Goal: Task Accomplishment & Management: Complete application form

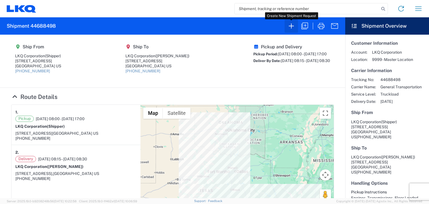
click at [291, 26] on icon "button" at bounding box center [291, 25] width 5 height 5
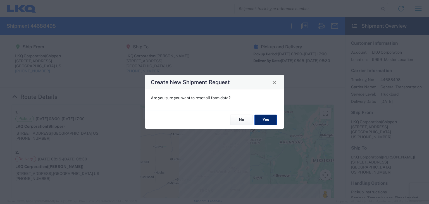
click at [264, 122] on button "Yes" at bounding box center [266, 120] width 22 height 10
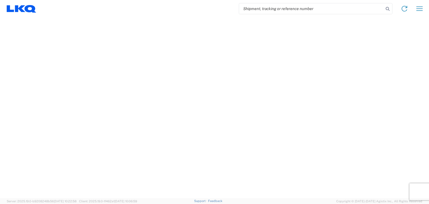
select select "FULL"
select select "LBS"
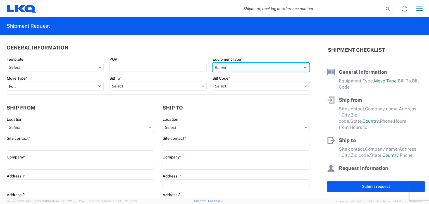
click at [300, 67] on select "Select 53’ Dry Van Flatbed Dropdeck (van) Lowboy (flatbed) Rail" at bounding box center [261, 67] width 97 height 9
select select "STDV"
click at [213, 63] on select "Select 53’ Dry Van Flatbed Dropdeck (van) Lowboy (flatbed) Rail" at bounding box center [261, 67] width 97 height 9
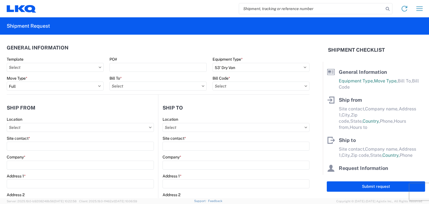
click at [202, 86] on icon at bounding box center [203, 86] width 3 height 2
click at [202, 86] on icon at bounding box center [203, 85] width 3 height 1
click at [186, 86] on input "text" at bounding box center [158, 86] width 97 height 9
type input "1760"
click at [150, 110] on div "1760 - LKQ Best Core" at bounding box center [159, 110] width 98 height 9
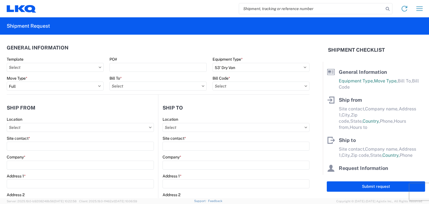
type input "1760 - LKQ Best Core"
click at [256, 86] on input "text" at bounding box center [261, 86] width 97 height 9
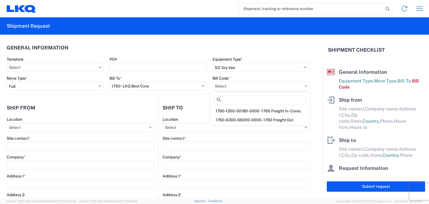
click at [252, 119] on div "1760-6300-66000-0000 - 1760 Freight Out" at bounding box center [260, 119] width 98 height 9
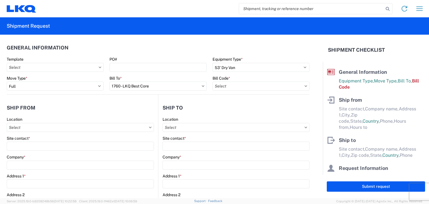
type input "1760-6300-66000-0000 - 1760 Freight Out"
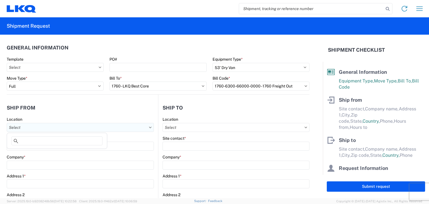
click at [98, 125] on input "text" at bounding box center [80, 127] width 147 height 9
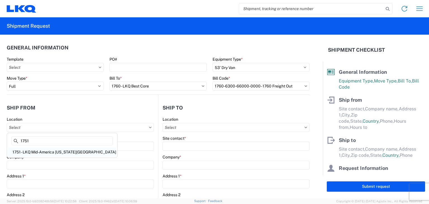
type input "1751"
click at [58, 152] on div "1751 - LKQ Mid-America [US_STATE][GEOGRAPHIC_DATA]" at bounding box center [62, 152] width 108 height 9
type input "1751 - LKQ Mid-America [US_STATE][GEOGRAPHIC_DATA]"
type input "LKQ Corporation"
type input "[STREET_ADDRESS]"
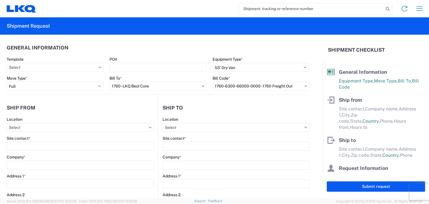
type input "El Reno"
type input "73036"
select select "OK"
select select "US"
type input "[PHONE_NUMBER]"
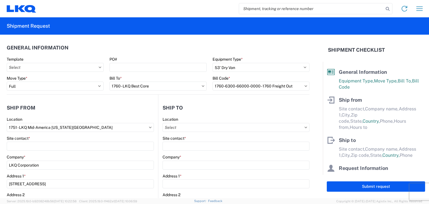
type input "08:00"
type input "17:00"
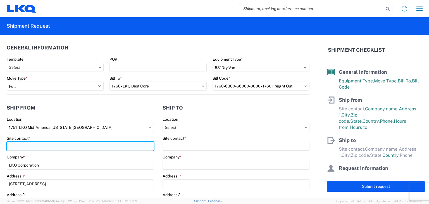
click at [48, 148] on input "Site contact *" at bounding box center [80, 146] width 147 height 9
type input "[PERSON_NAME]"
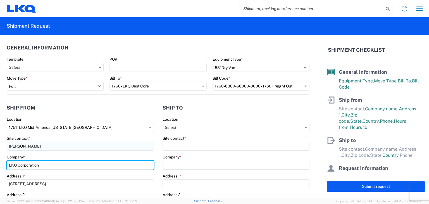
type input "LKQ"
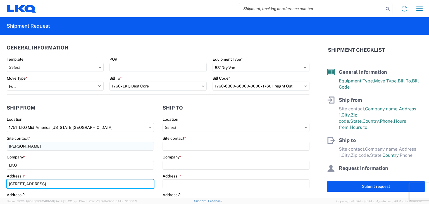
type input "[STREET_ADDRESS]"
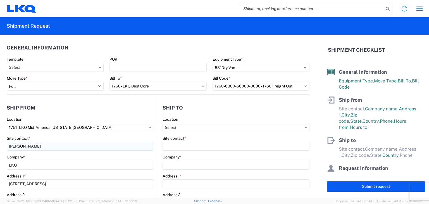
type input "[EMAIL_ADDRESS][DOMAIN_NAME]"
type input "4054453404"
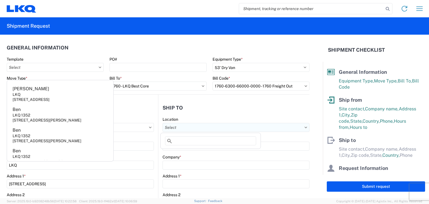
click at [193, 129] on input "text" at bounding box center [236, 127] width 147 height 9
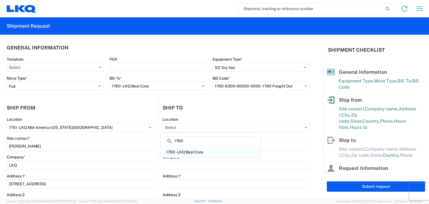
type input "1760"
click at [186, 154] on div "1760 - LKQ Best Core" at bounding box center [211, 152] width 98 height 9
type input "1760 - LKQ Best Core"
type input "LKQ Corporation"
type input "[STREET_ADDRESS]"
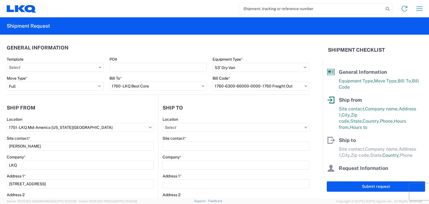
type input "[GEOGRAPHIC_DATA]"
type input "77038"
select select "[GEOGRAPHIC_DATA]"
select select "US"
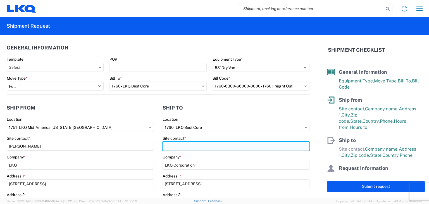
click at [189, 149] on input "Site contact *" at bounding box center [236, 146] width 147 height 9
type input "[PERSON_NAME]"
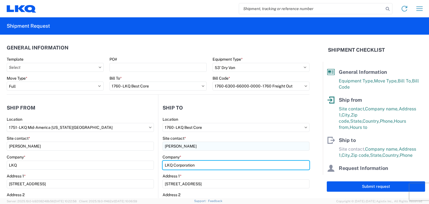
type input "LKQ"
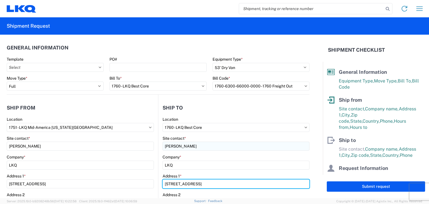
type input "[STREET_ADDRESS]"
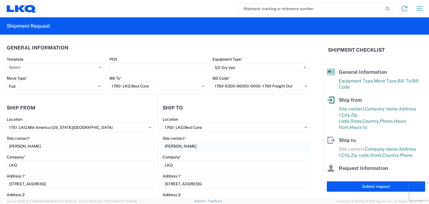
type input "El Reno"
type input "73036"
select select "OK"
type input "[EMAIL_ADDRESS][DOMAIN_NAME]"
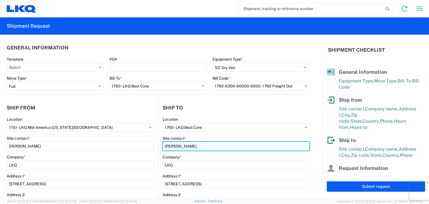
click at [193, 147] on input "[PERSON_NAME]" at bounding box center [236, 146] width 147 height 9
type input "[PERSON_NAME]"
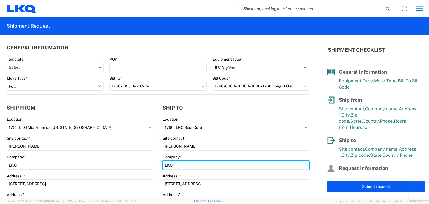
click at [203, 165] on input "LKQ" at bounding box center [236, 165] width 147 height 9
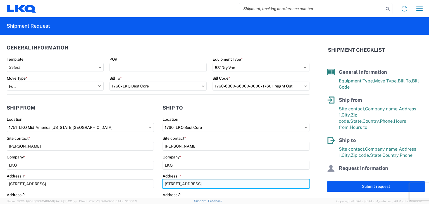
click at [196, 184] on input "[STREET_ADDRESS]" at bounding box center [236, 183] width 147 height 9
type input "[STREET_ADDRESS]"
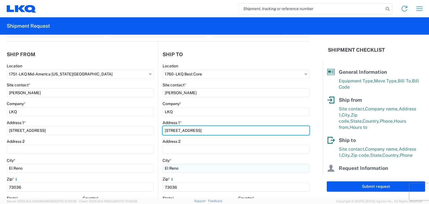
scroll to position [56, 0]
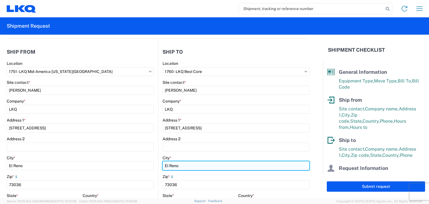
click at [212, 167] on input "El Reno" at bounding box center [236, 165] width 147 height 9
type input "[GEOGRAPHIC_DATA]"
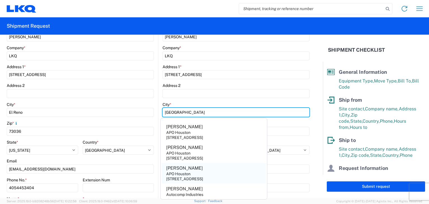
scroll to position [112, 0]
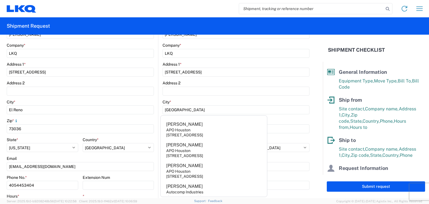
click at [280, 119] on div "Zip *" at bounding box center [236, 120] width 147 height 5
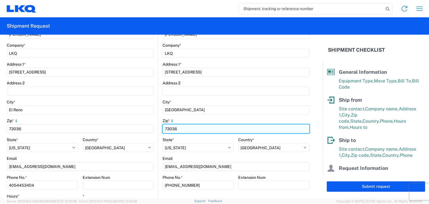
click at [193, 128] on input "73036" at bounding box center [236, 128] width 147 height 9
type input "77038"
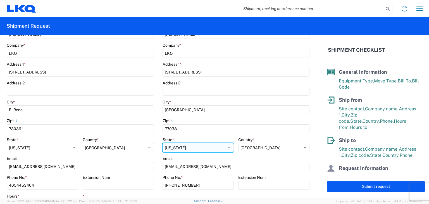
click at [190, 148] on select "Select [US_STATE] [US_STATE] [US_STATE] [US_STATE] Armed Forces Americas Armed …" at bounding box center [198, 147] width 71 height 9
select select "[GEOGRAPHIC_DATA]"
click at [163, 143] on select "Select [US_STATE] [US_STATE] [US_STATE] [US_STATE] Armed Forces Americas Armed …" at bounding box center [198, 147] width 71 height 9
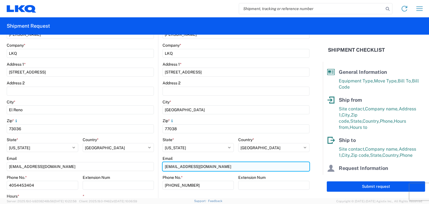
click at [192, 167] on input "[EMAIL_ADDRESS][DOMAIN_NAME]" at bounding box center [236, 166] width 147 height 9
type input "[EMAIL_ADDRESS][DOMAIN_NAME]"
drag, startPoint x: 211, startPoint y: 168, endPoint x: 142, endPoint y: 165, distance: 68.8
click at [144, 165] on div "Ship from 1751 Location 1751 - LKQ Mid-America [US_STATE][GEOGRAPHIC_DATA] Site…" at bounding box center [158, 104] width 303 height 243
type input "CH"
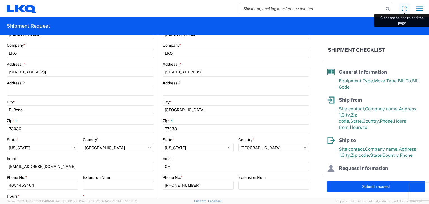
click at [406, 8] on icon at bounding box center [405, 9] width 6 height 6
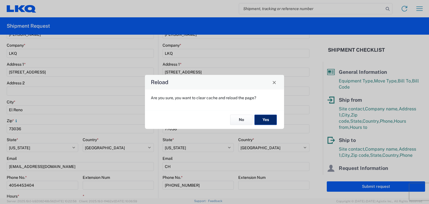
click at [267, 119] on button "Yes" at bounding box center [266, 120] width 22 height 10
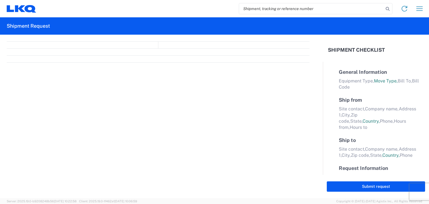
select select "FULL"
select select "LBS"
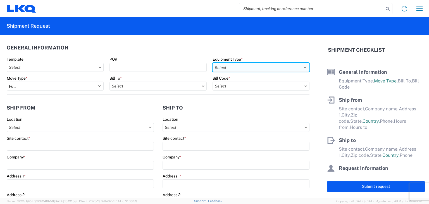
click at [229, 66] on select "Select 53’ Dry Van Flatbed Dropdeck (van) Lowboy (flatbed) Rail" at bounding box center [261, 67] width 97 height 9
select select "STDV"
click at [213, 63] on select "Select 53’ Dry Van Flatbed Dropdeck (van) Lowboy (flatbed) Rail" at bounding box center [261, 67] width 97 height 9
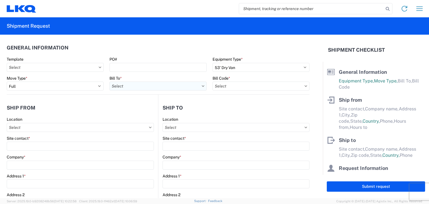
click at [143, 87] on input "text" at bounding box center [158, 86] width 97 height 9
type input "1760"
click at [147, 110] on div "1760 - LKQ Best Core" at bounding box center [159, 110] width 98 height 9
type input "1760 - LKQ Best Core"
click at [250, 86] on input "text" at bounding box center [261, 86] width 97 height 9
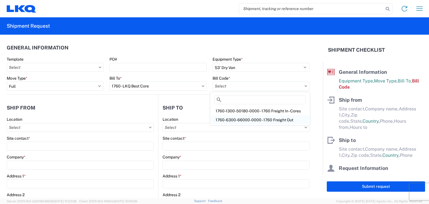
click at [240, 120] on div "1760-6300-66000-0000 - 1760 Freight Out" at bounding box center [260, 119] width 98 height 9
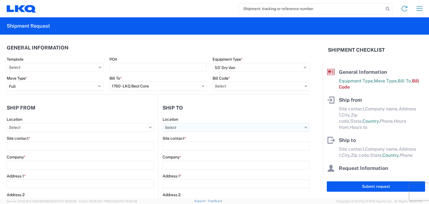
type input "1760-6300-66000-0000 - 1760 Freight Out"
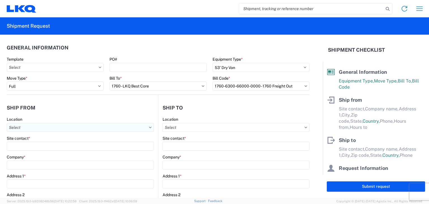
click at [67, 128] on input "text" at bounding box center [80, 127] width 147 height 9
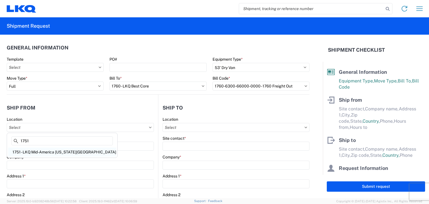
type input "1751"
click at [53, 152] on div "1751 - LKQ Mid-America [US_STATE][GEOGRAPHIC_DATA]" at bounding box center [62, 152] width 108 height 9
type input "1751 - LKQ Mid-America [US_STATE][GEOGRAPHIC_DATA]"
type input "LKQ Corporation"
type input "[STREET_ADDRESS]"
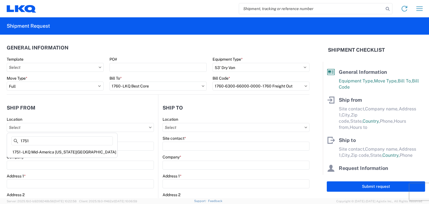
type input "El Reno"
type input "73036"
select select "OK"
select select "US"
type input "[PHONE_NUMBER]"
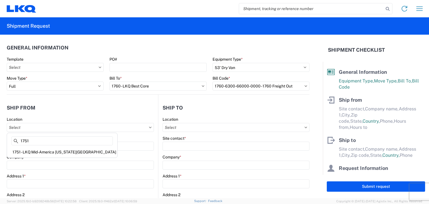
type input "08:00"
type input "17:00"
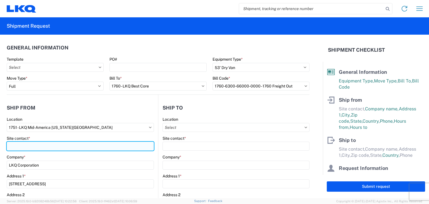
click at [53, 147] on input "Site contact *" at bounding box center [80, 146] width 147 height 9
type input "[PERSON_NAME]"
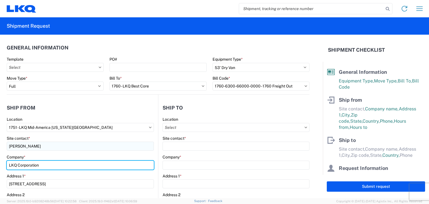
type input "LKQ"
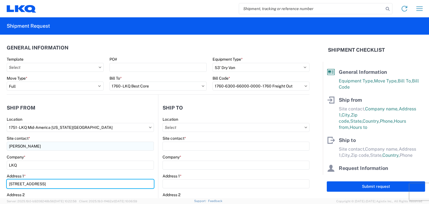
type input "[STREET_ADDRESS]"
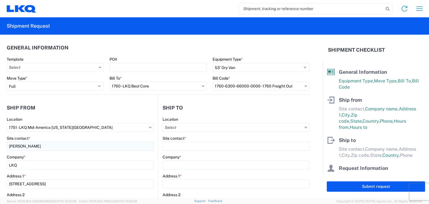
type input "[EMAIL_ADDRESS][DOMAIN_NAME]"
type input "4054453404"
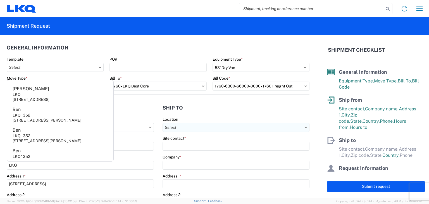
click at [195, 129] on input "text" at bounding box center [236, 127] width 147 height 9
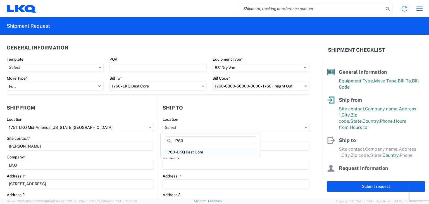
type input "1760"
click at [182, 153] on div "1760 - LKQ Best Core" at bounding box center [211, 152] width 98 height 9
type input "1760 - LKQ Best Core"
type input "LKQ Corporation"
type input "[STREET_ADDRESS]"
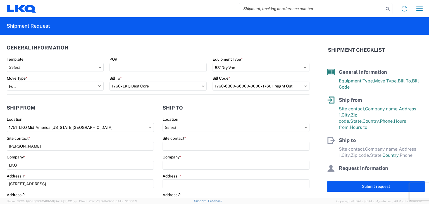
type input "[GEOGRAPHIC_DATA]"
type input "77038"
select select "[GEOGRAPHIC_DATA]"
select select "US"
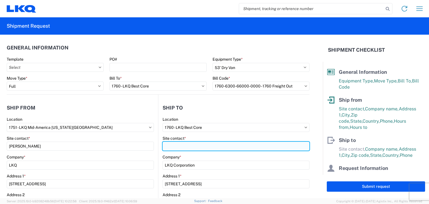
click at [187, 148] on input "Site contact *" at bounding box center [236, 146] width 147 height 9
type input "[PERSON_NAME]"
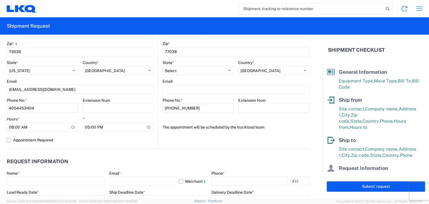
scroll to position [224, 0]
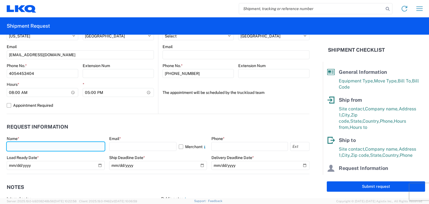
click at [43, 148] on input "text" at bounding box center [56, 146] width 98 height 9
type input "[PERSON_NAME]"
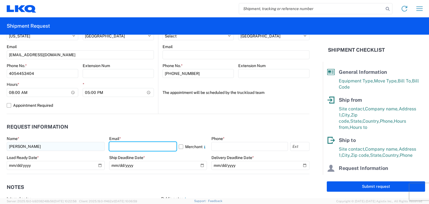
type input "[EMAIL_ADDRESS][DOMAIN_NAME]"
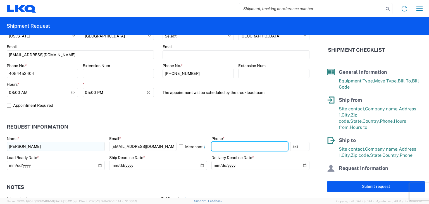
type input "4054453404"
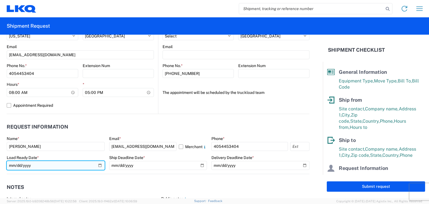
click at [98, 166] on input "date" at bounding box center [56, 165] width 98 height 9
type input "2025-09-23"
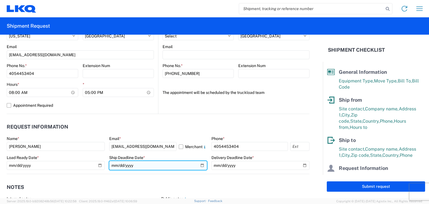
click at [200, 165] on input "date" at bounding box center [158, 165] width 98 height 9
type input "2025-09-23"
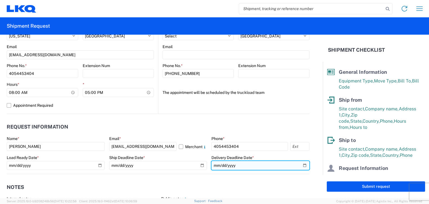
click at [230, 164] on input "date" at bounding box center [261, 165] width 98 height 9
drag, startPoint x: 268, startPoint y: 164, endPoint x: 274, endPoint y: 166, distance: 5.8
click at [269, 164] on input "date" at bounding box center [261, 165] width 98 height 9
click at [301, 164] on input "date" at bounding box center [261, 165] width 98 height 9
type input "2025-09-24"
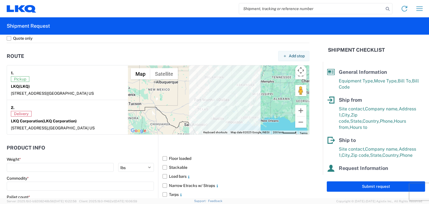
scroll to position [419, 0]
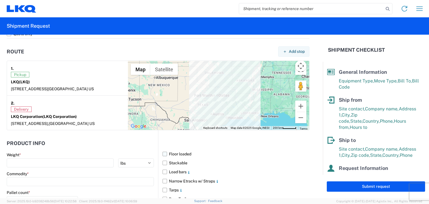
click at [164, 152] on label "Floor loaded" at bounding box center [236, 154] width 147 height 9
click at [0, 0] on input "Floor loaded" at bounding box center [0, 0] width 0 height 0
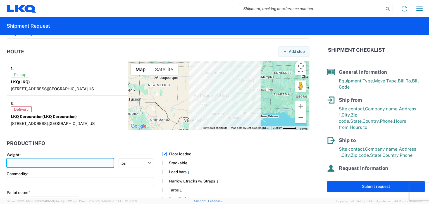
click at [72, 161] on input "number" at bounding box center [60, 162] width 107 height 9
type input "34000"
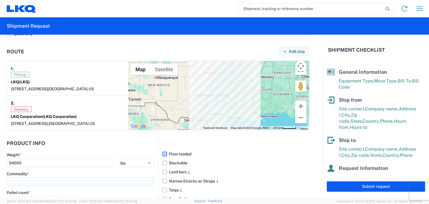
click at [14, 181] on input at bounding box center [80, 181] width 147 height 9
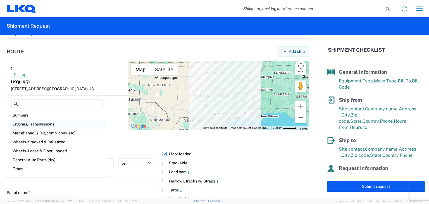
click at [39, 122] on div "Engines, Transmissions" at bounding box center [57, 124] width 98 height 9
type input "Engines, Transmissions"
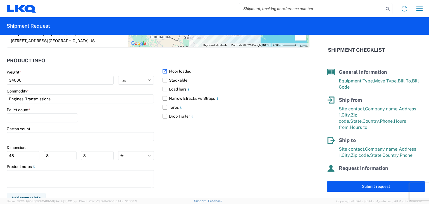
scroll to position [503, 0]
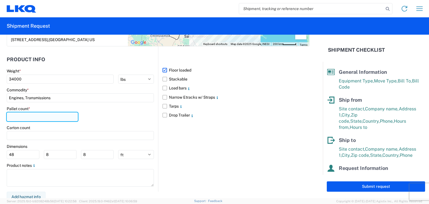
click at [54, 117] on input "number" at bounding box center [42, 116] width 71 height 9
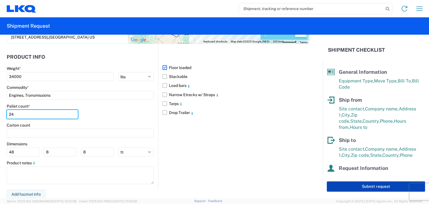
type input "24"
click at [367, 187] on button "Submit request" at bounding box center [376, 186] width 98 height 10
select select "OK"
select select "US"
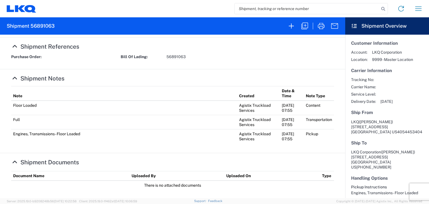
scroll to position [224, 0]
